Goal: Communication & Community: Ask a question

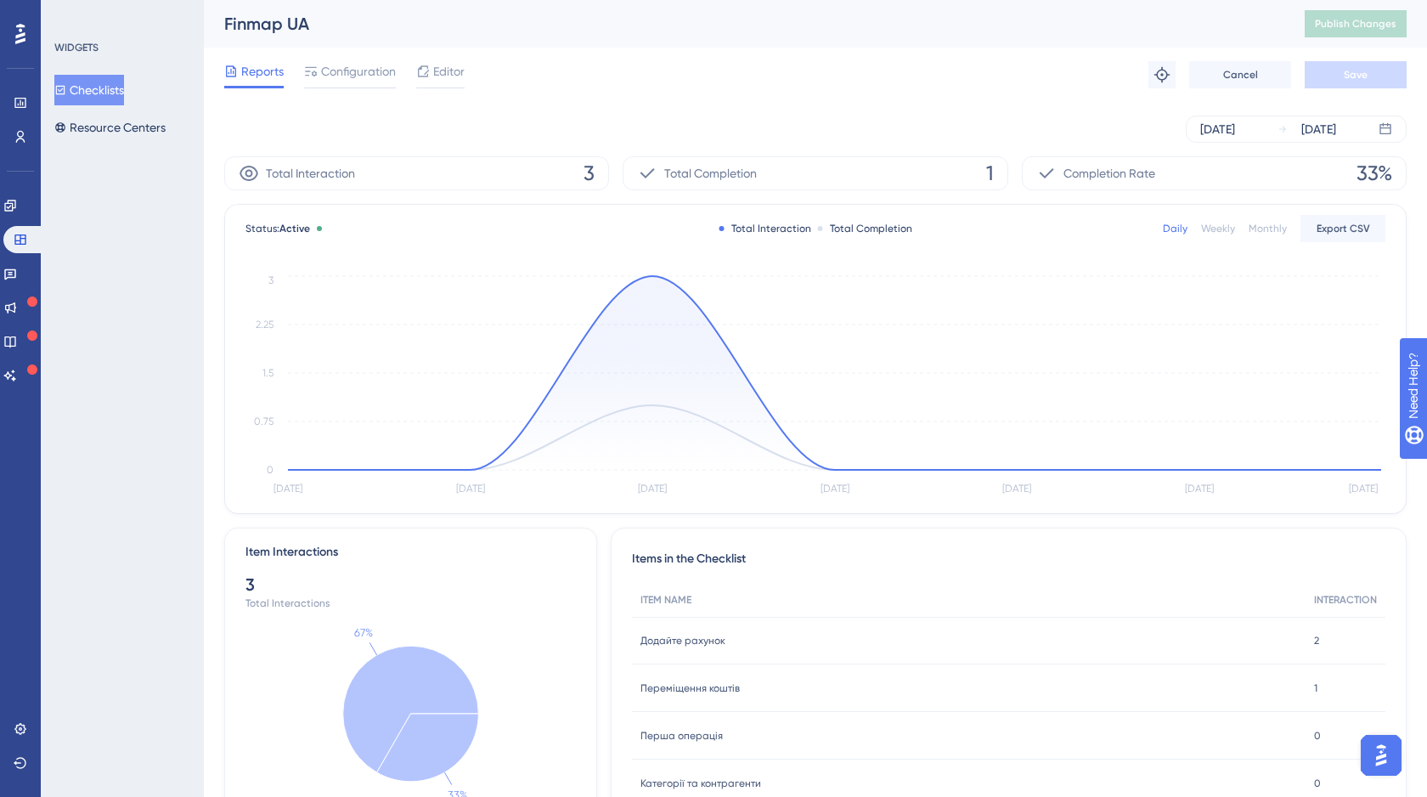
click at [1382, 751] on img "Open AI Assistant Launcher" at bounding box center [1381, 755] width 31 height 31
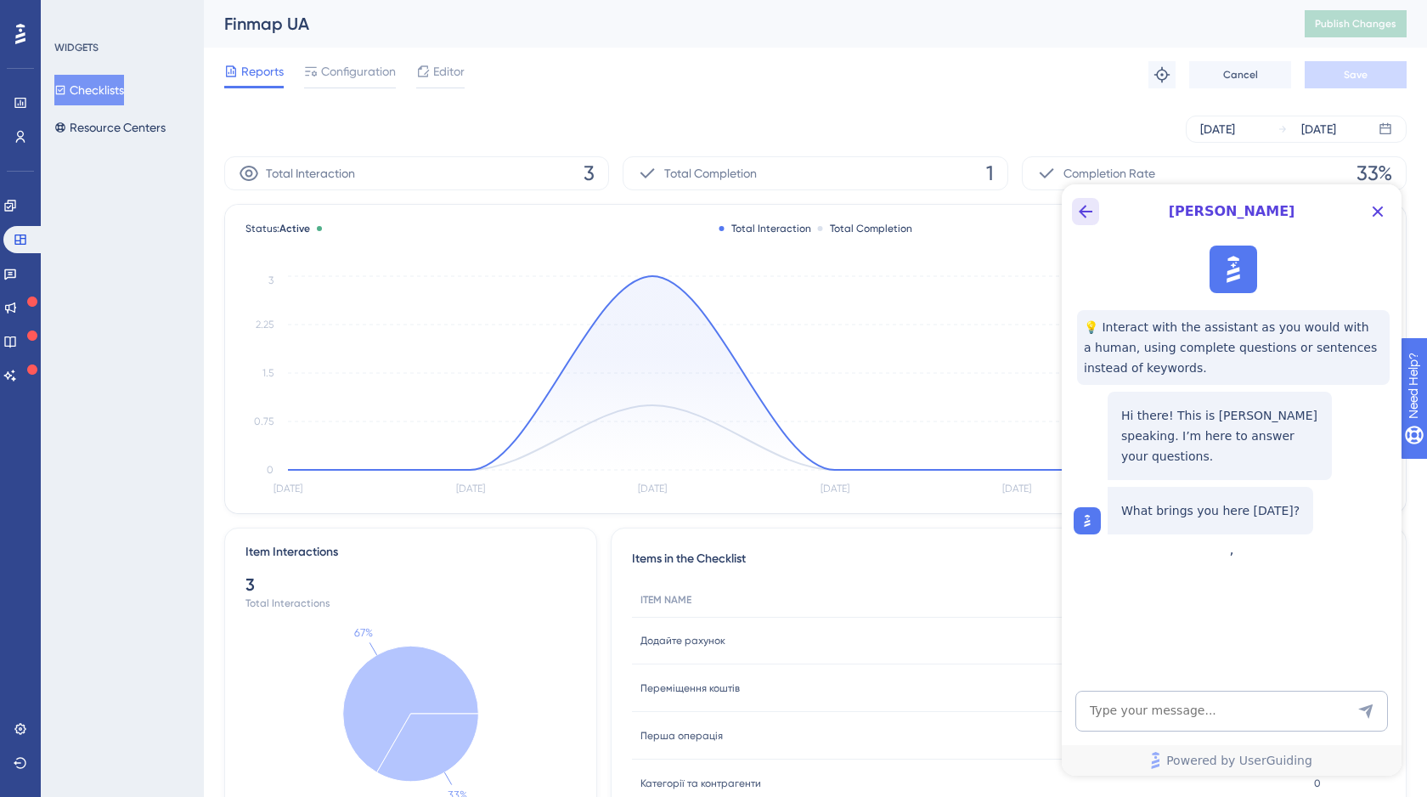
click at [1086, 208] on icon "Back Button" at bounding box center [1085, 211] width 20 height 20
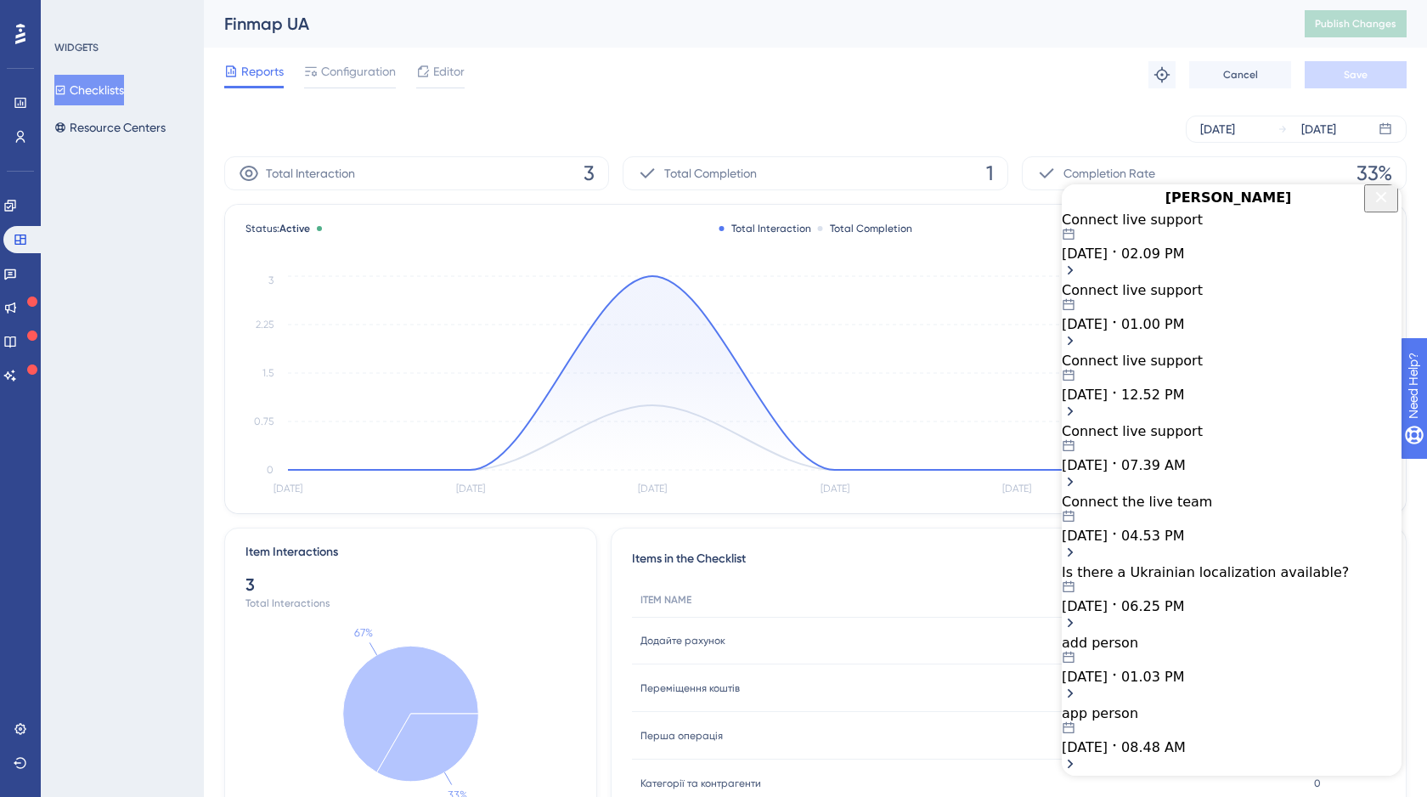
click at [1184, 262] on span "02.09 PM" at bounding box center [1152, 253] width 63 height 16
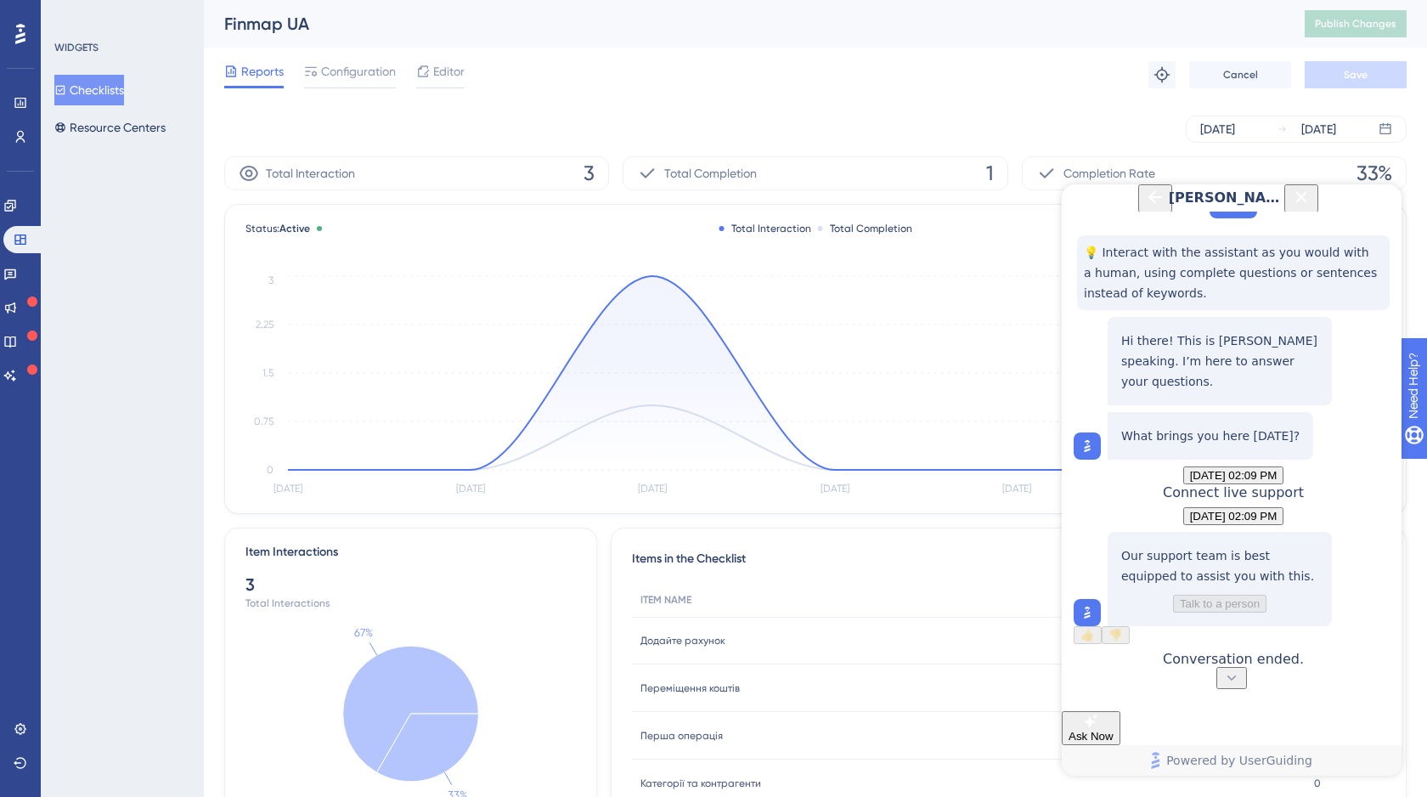
scroll to position [148, 0]
drag, startPoint x: 1379, startPoint y: 438, endPoint x: 1256, endPoint y: 438, distance: 122.3
click at [1256, 484] on div "Connect live support" at bounding box center [1233, 492] width 141 height 16
copy span "Connect live support"
click at [1120, 730] on button "Ask Now" at bounding box center [1091, 728] width 59 height 34
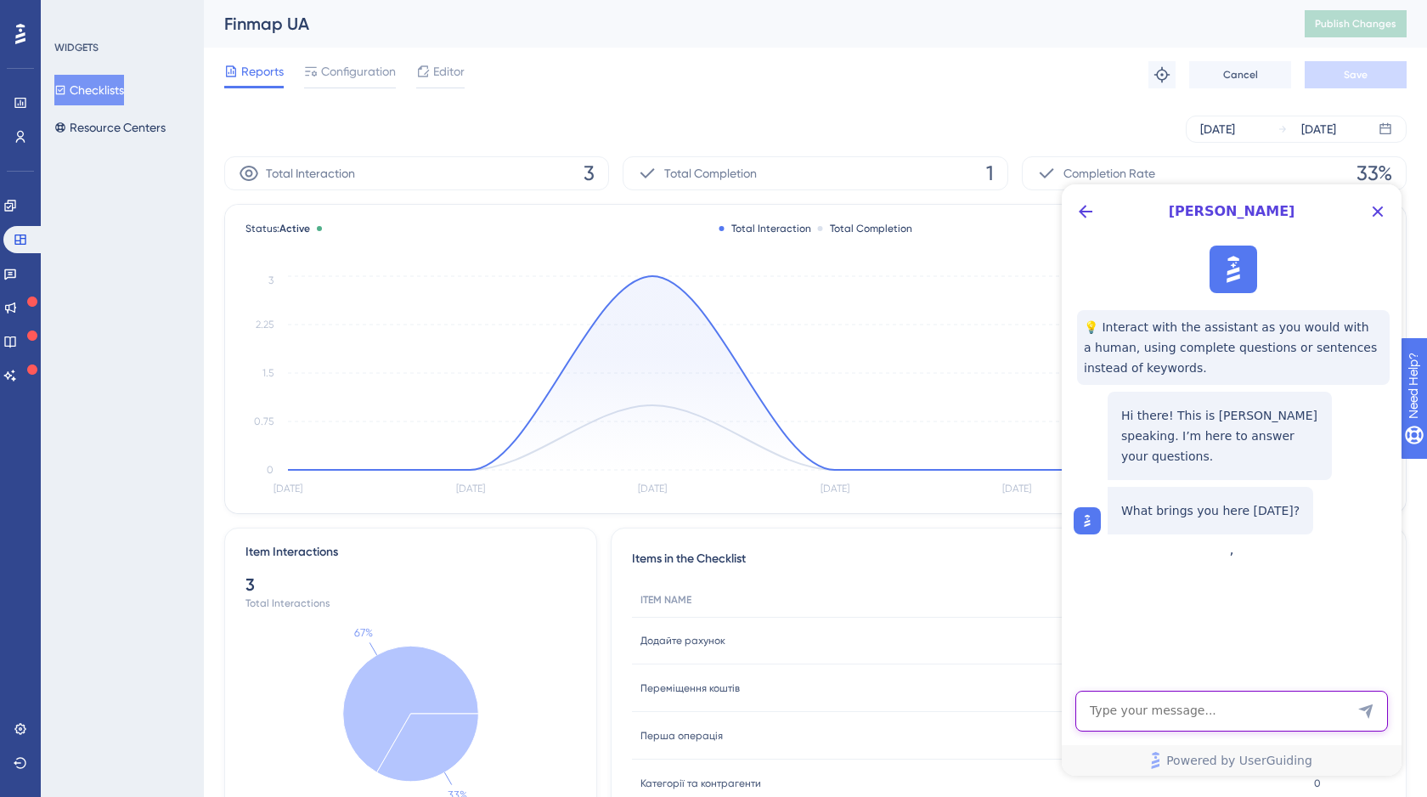
click at [1153, 715] on textarea "AI Assistant Text Input" at bounding box center [1231, 711] width 313 height 41
paste textarea "Connect live support"
type textarea "Connect live support"
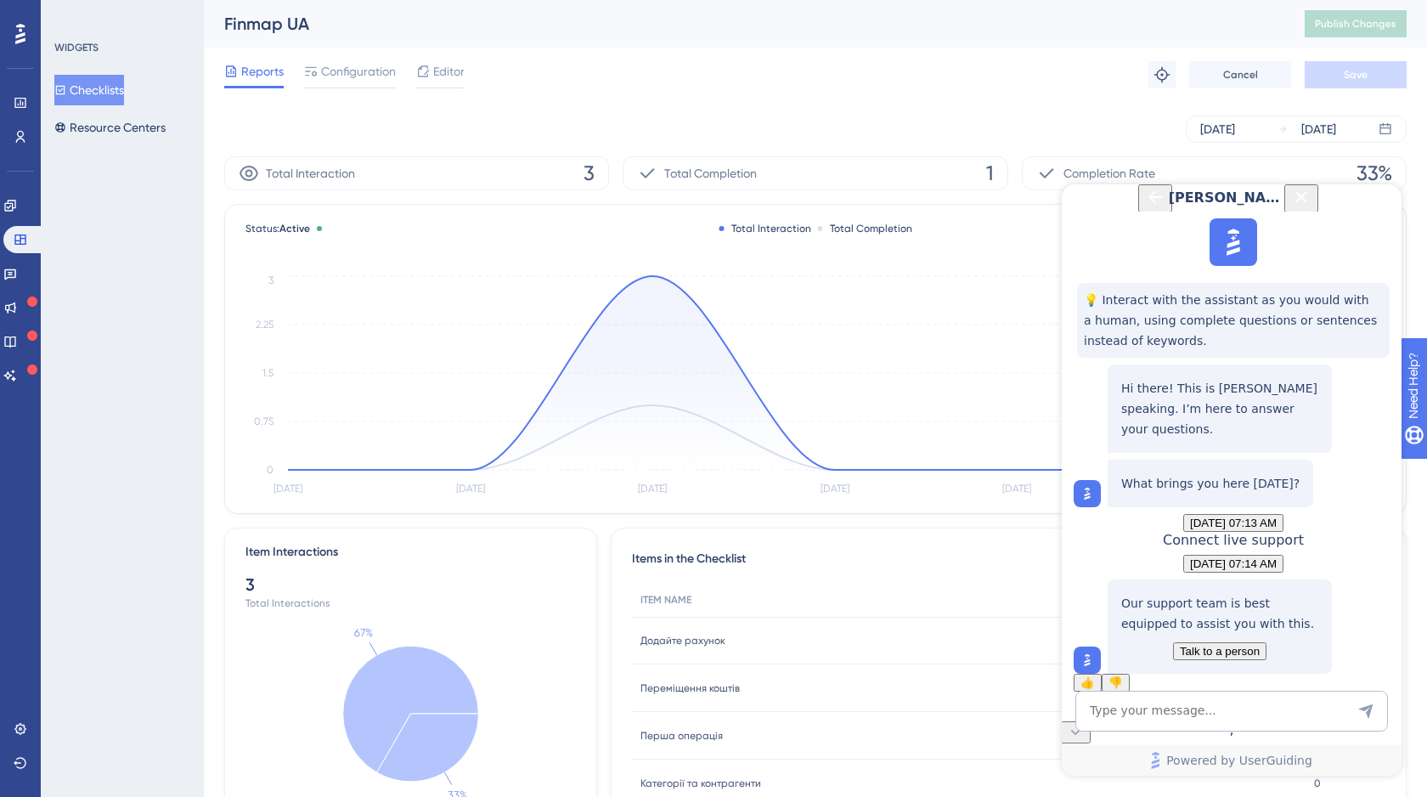
scroll to position [131, 0]
click at [1214, 645] on span "Talk to a person" at bounding box center [1220, 651] width 80 height 13
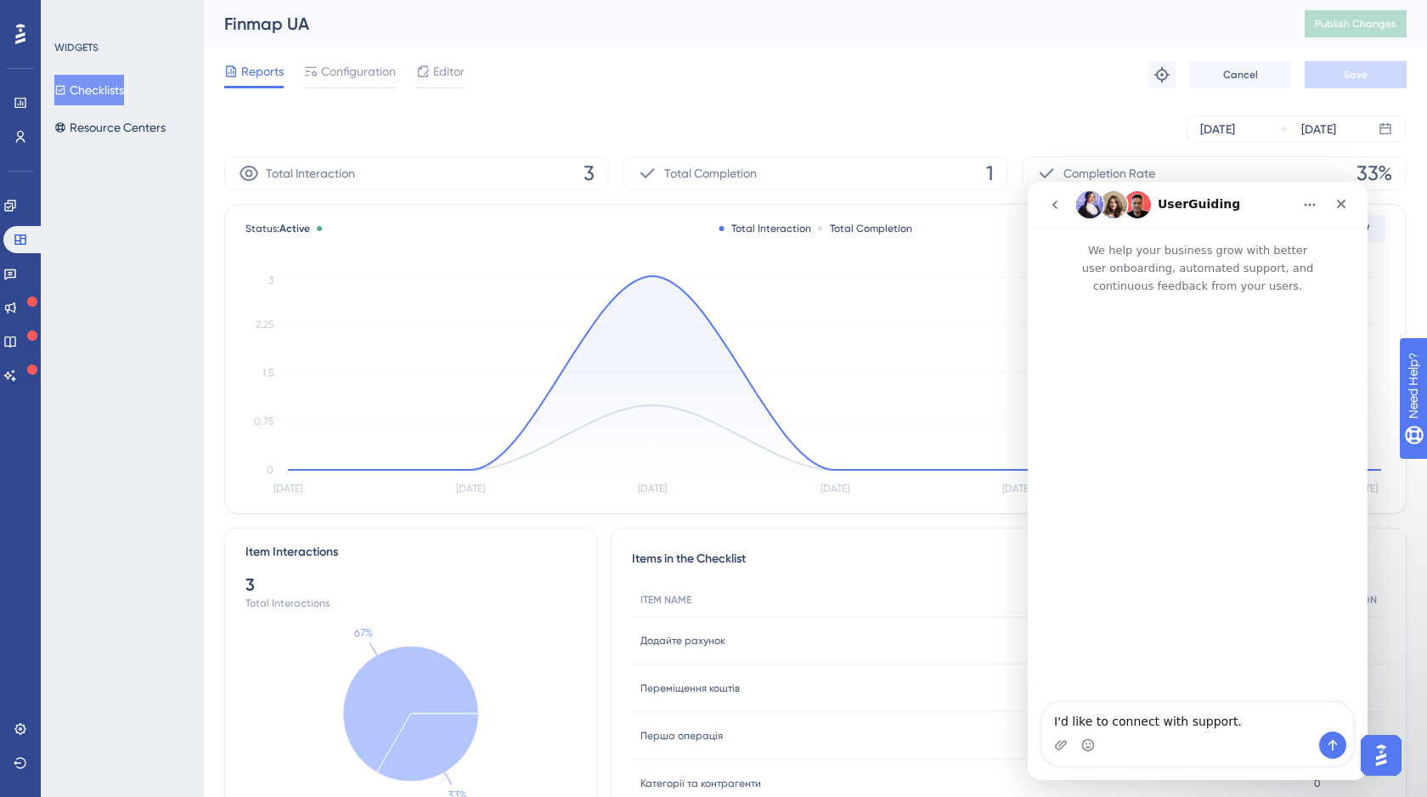
scroll to position [0, 0]
click at [1051, 201] on icon "go back" at bounding box center [1055, 205] width 14 height 14
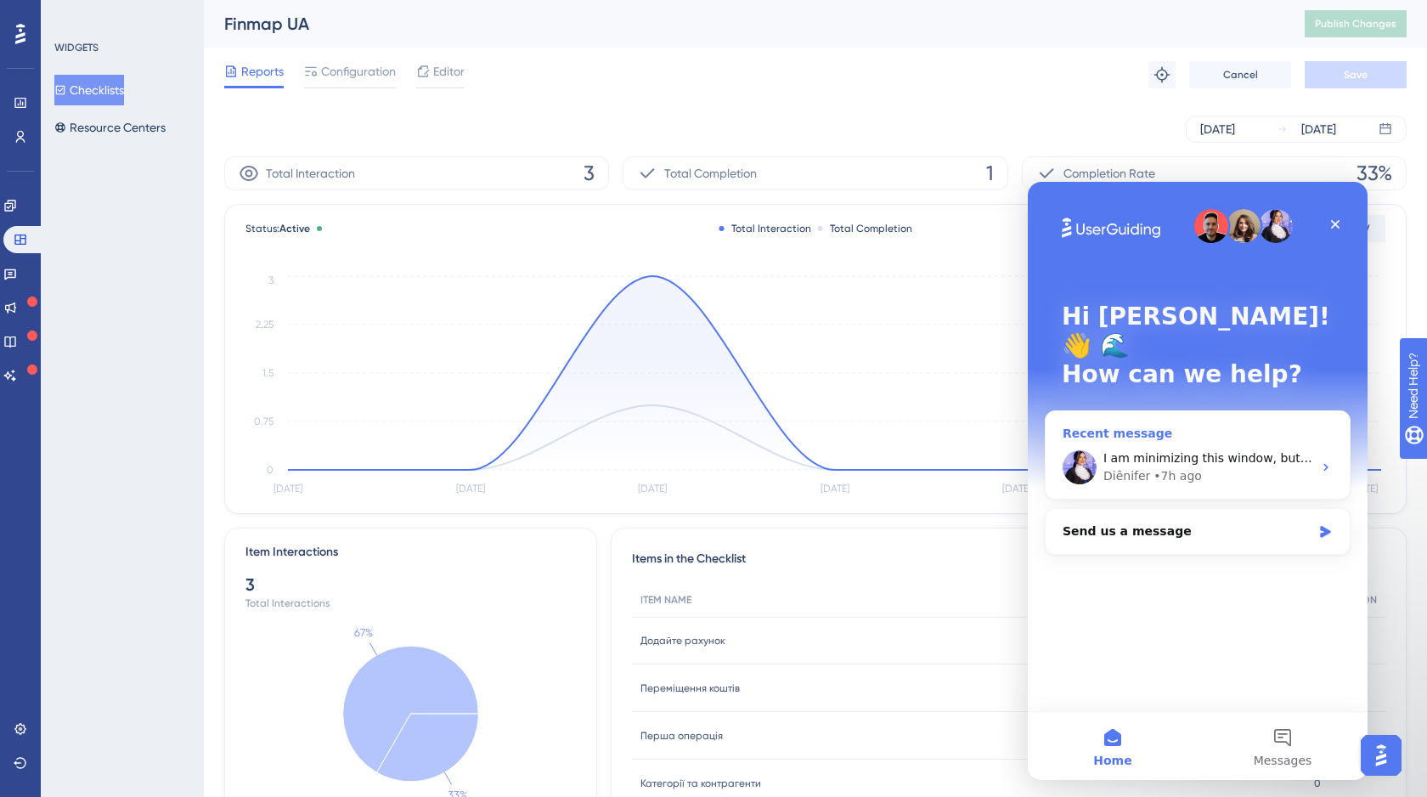
click at [1210, 451] on span "I am minimizing this window, but please write back whenever you have further qu…" at bounding box center [1436, 458] width 666 height 14
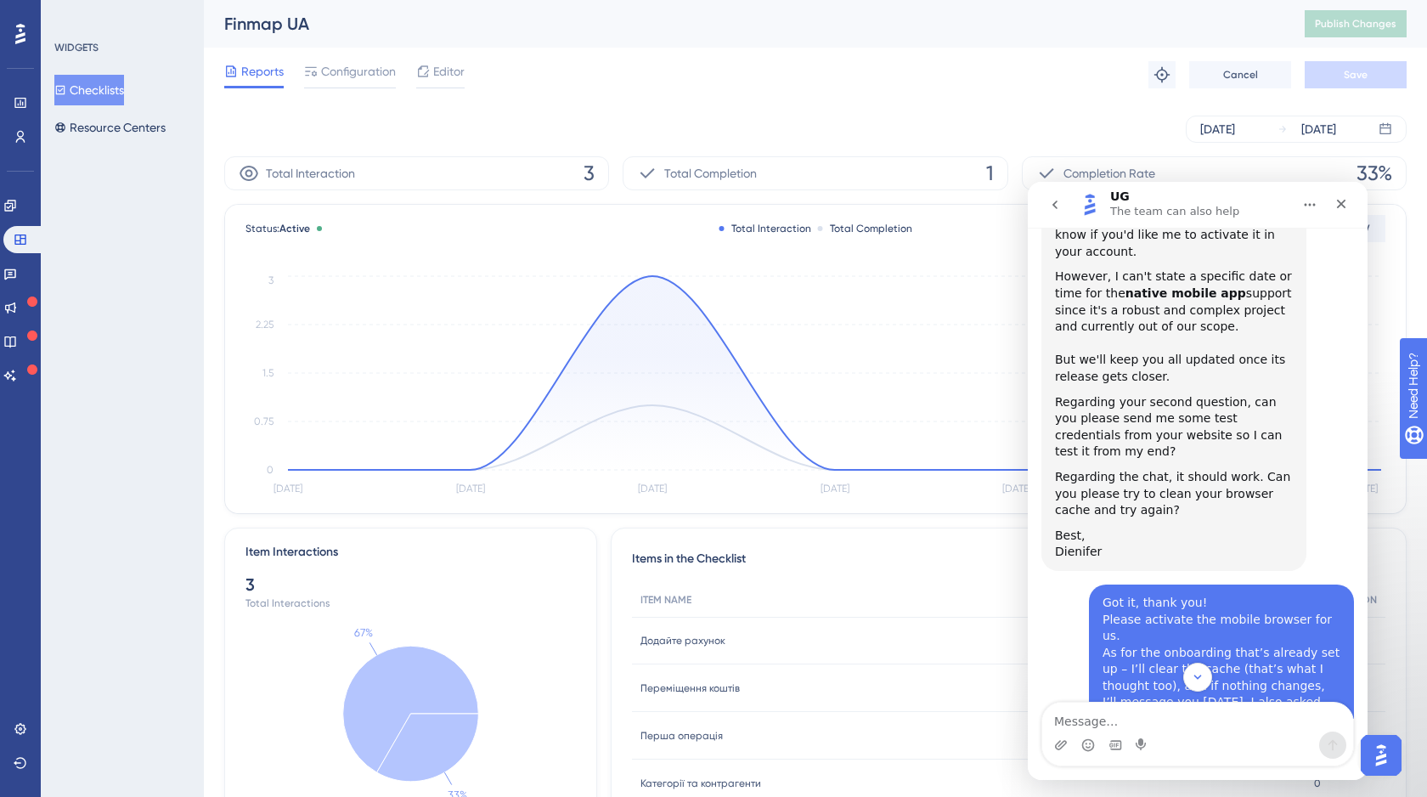
scroll to position [4147, 0]
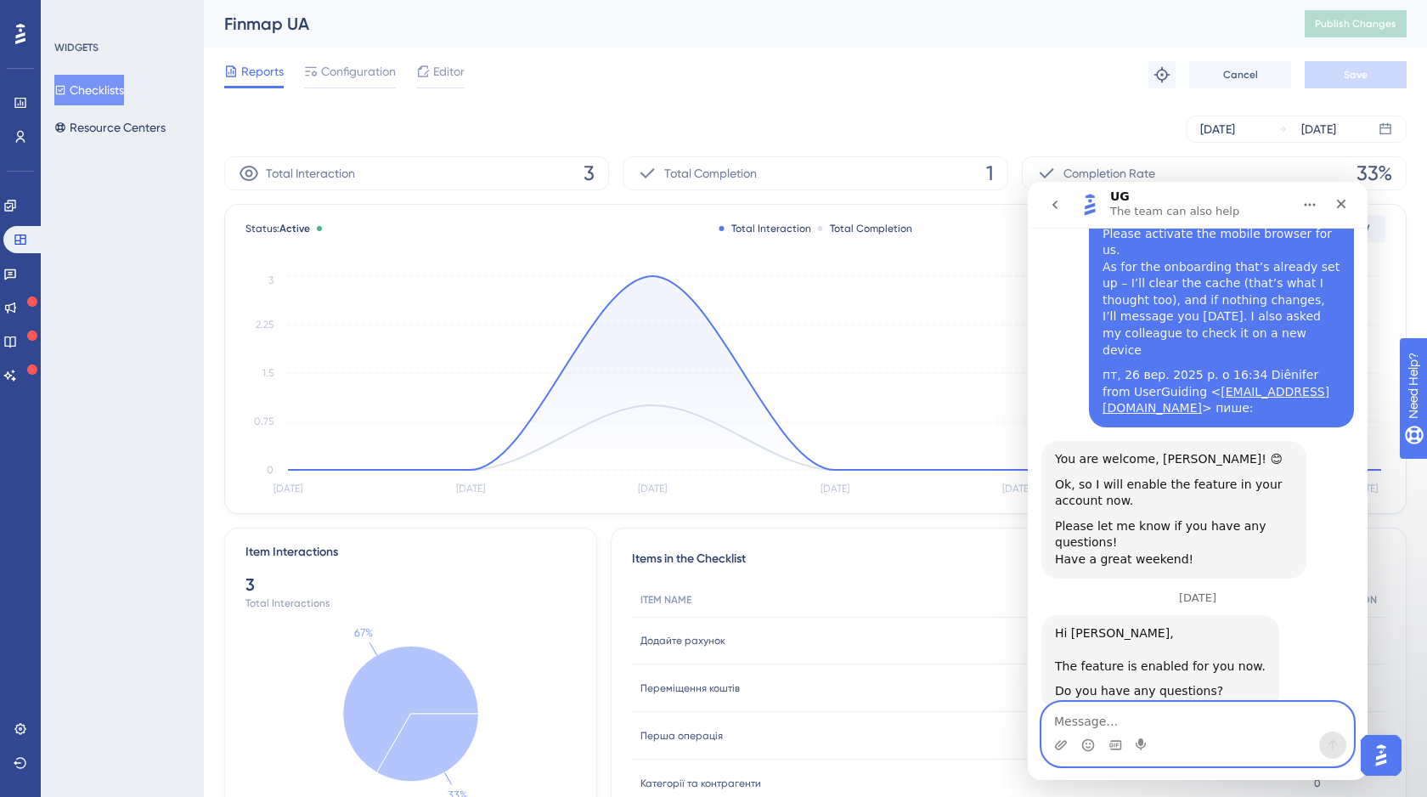
paste textarea "Hi, could you please let us know if we need to make any changes on our side to …"
type textarea "Hi, could you please let us know if we need to make any changes on our side to …"
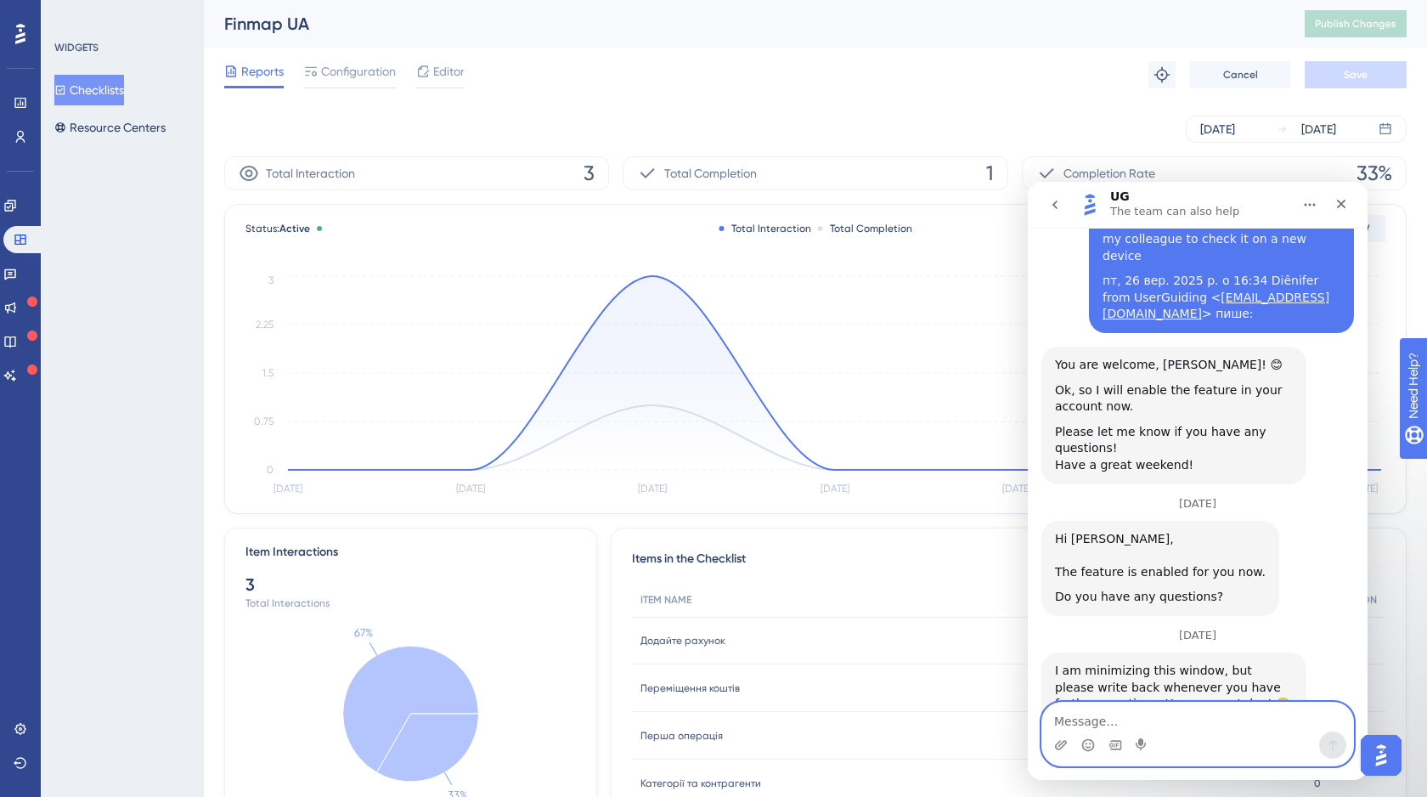
scroll to position [4249, 0]
